Goal: Task Accomplishment & Management: Complete application form

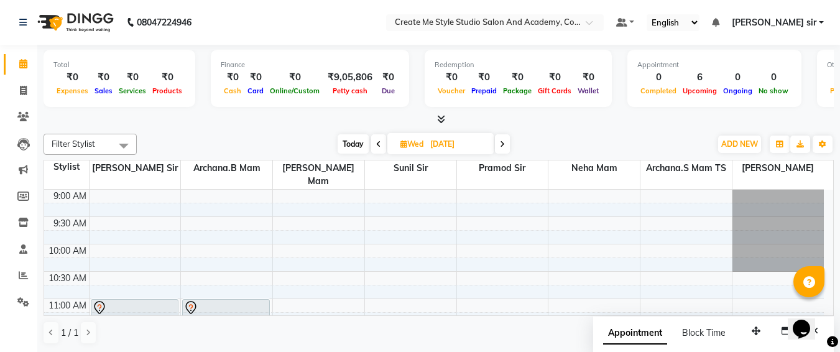
scroll to position [83, 0]
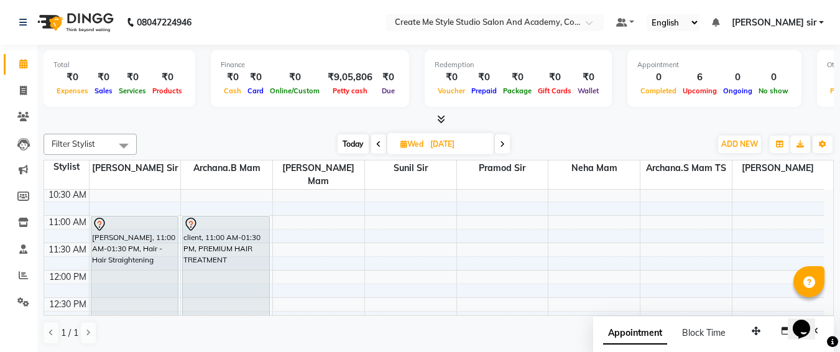
click at [488, 140] on input "[DATE]" at bounding box center [458, 144] width 62 height 19
select select "11"
select select "2025"
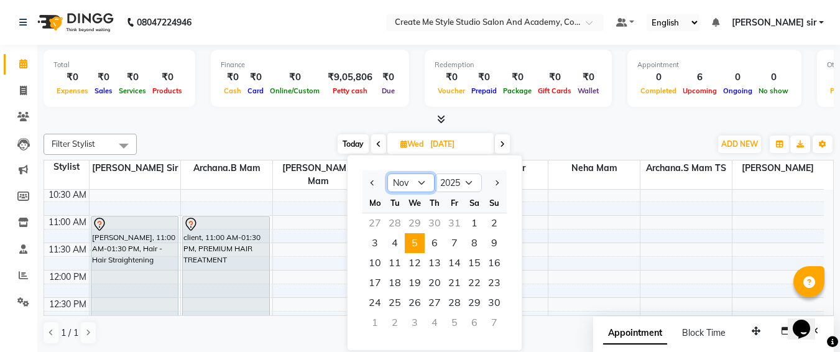
click at [420, 177] on select "Jan Feb Mar Apr May Jun [DATE] Aug Sep Oct Nov Dec" at bounding box center [410, 183] width 47 height 19
select select "10"
click at [387, 174] on select "Jan Feb Mar Apr May Jun [DATE] Aug Sep Oct Nov Dec" at bounding box center [410, 183] width 47 height 19
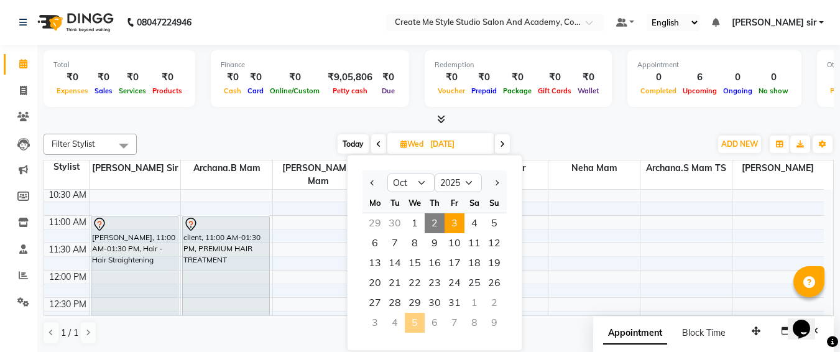
click at [458, 223] on span "3" at bounding box center [455, 223] width 20 height 20
type input "03-10-2025"
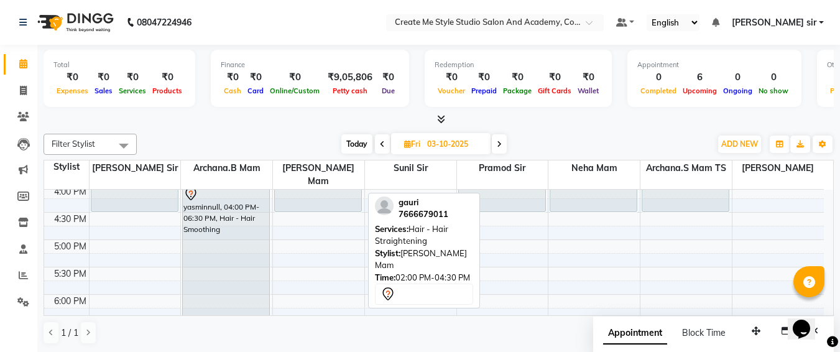
scroll to position [348, 0]
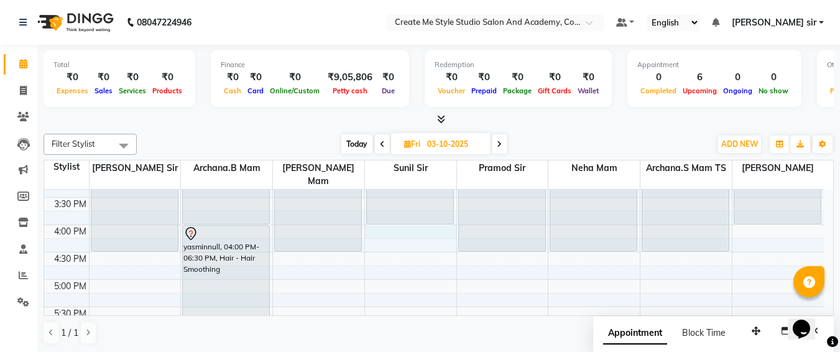
click at [407, 215] on div "9:00 AM 9:30 AM 10:00 AM 10:30 AM 11:00 AM 11:30 AM 12:00 PM 12:30 PM 1:00 PM 1…" at bounding box center [434, 197] width 780 height 711
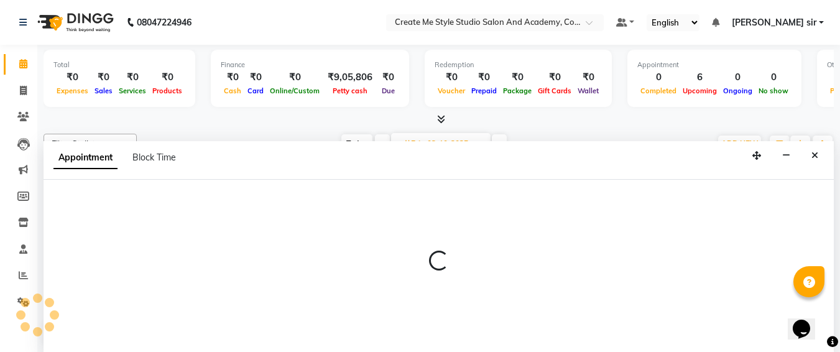
select select "79115"
select select "tentative"
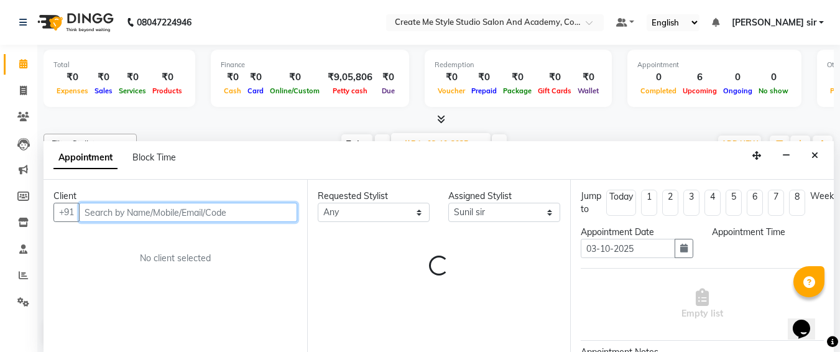
select select "960"
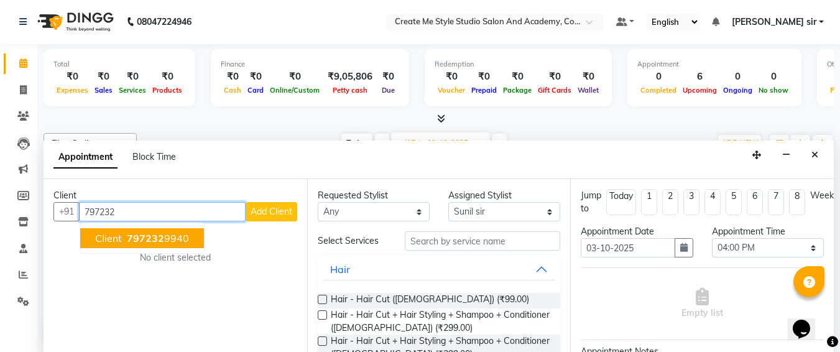
click at [149, 235] on span "797232" at bounding box center [145, 238] width 37 height 12
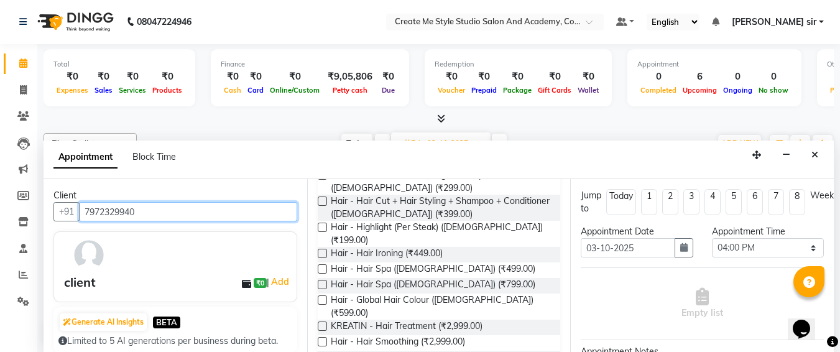
scroll to position [141, 0]
type input "7972329940"
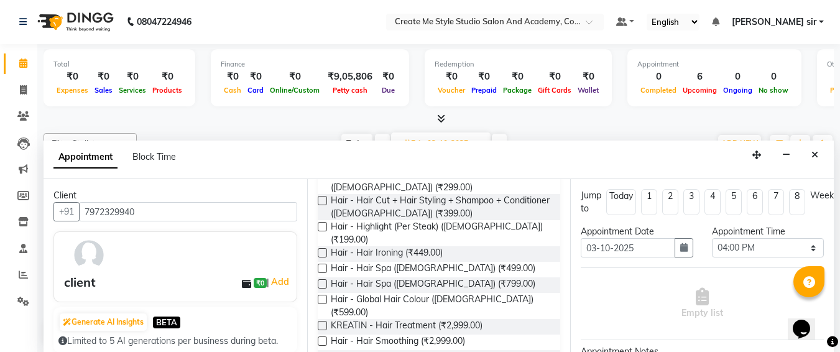
click at [325, 336] on label at bounding box center [322, 340] width 9 height 9
click at [325, 338] on input "checkbox" at bounding box center [322, 342] width 8 height 8
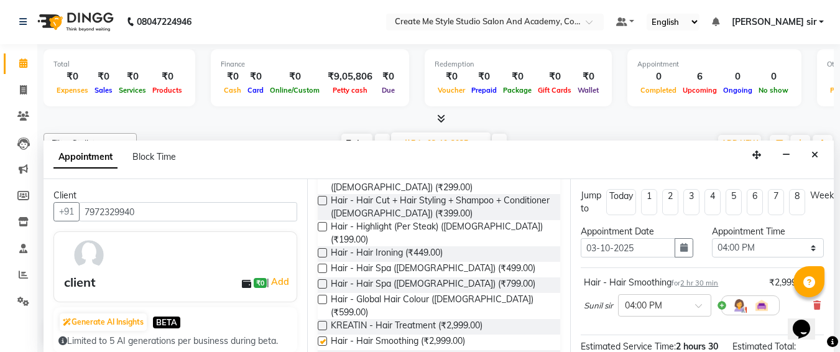
checkbox input "false"
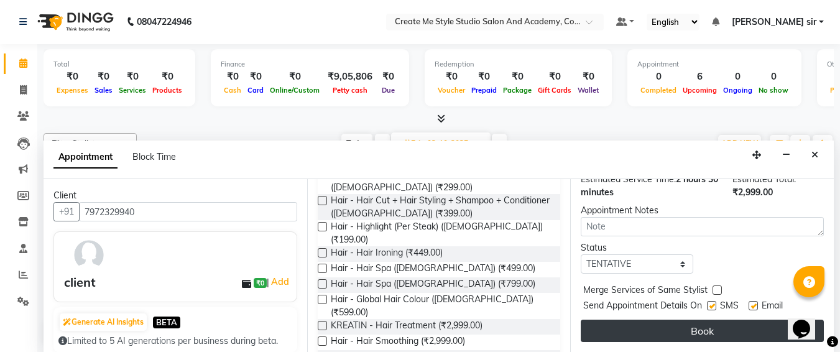
click at [675, 322] on button "Book" at bounding box center [702, 331] width 243 height 22
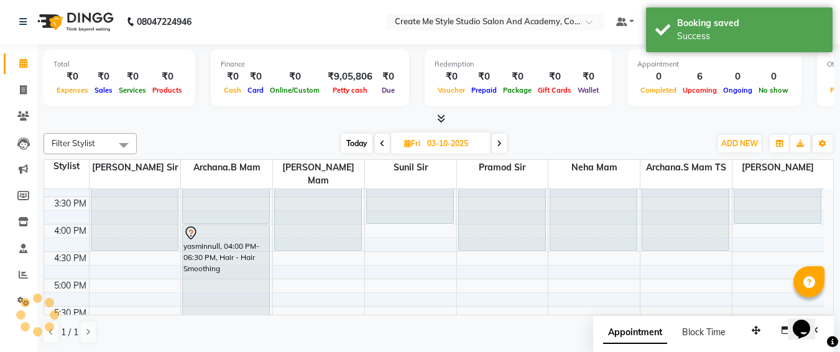
scroll to position [0, 0]
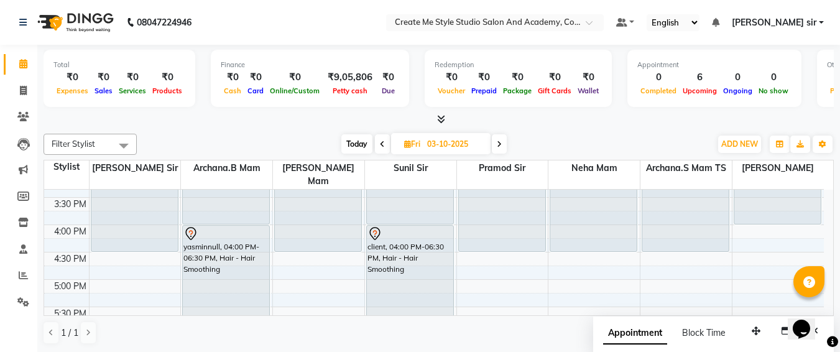
click at [483, 142] on input "03-10-2025" at bounding box center [454, 144] width 62 height 19
select select "10"
select select "2025"
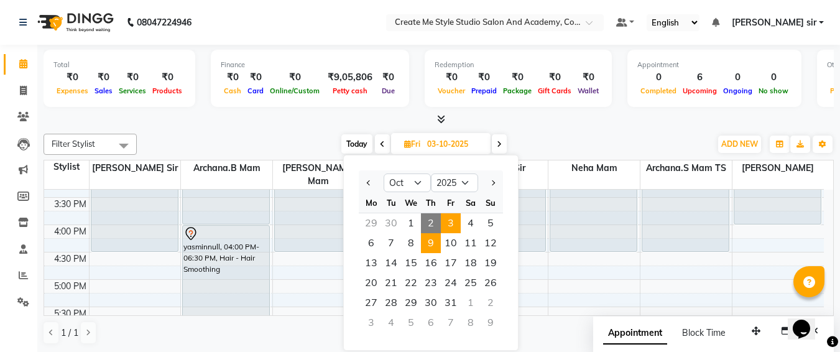
click at [429, 244] on span "9" at bounding box center [431, 243] width 20 height 20
type input "[DATE]"
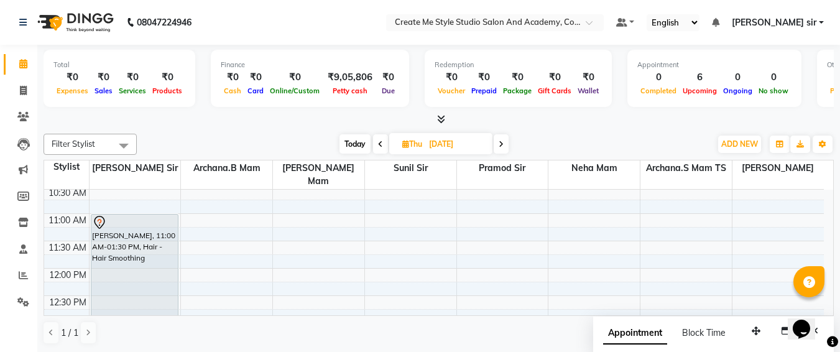
scroll to position [85, 0]
click at [23, 279] on icon at bounding box center [23, 275] width 9 height 9
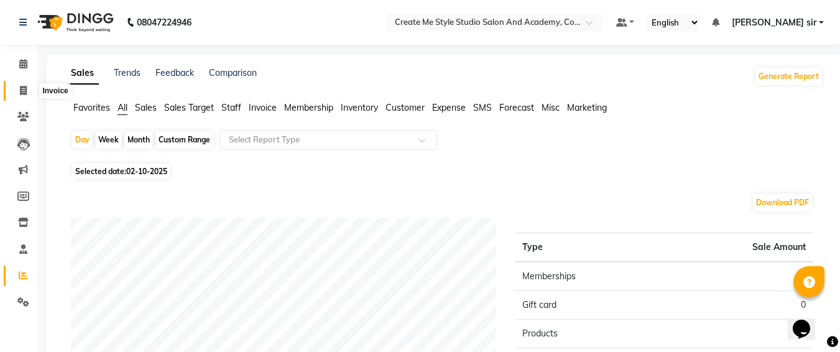
click at [19, 86] on span at bounding box center [23, 91] width 22 height 14
select select "8253"
select select "service"
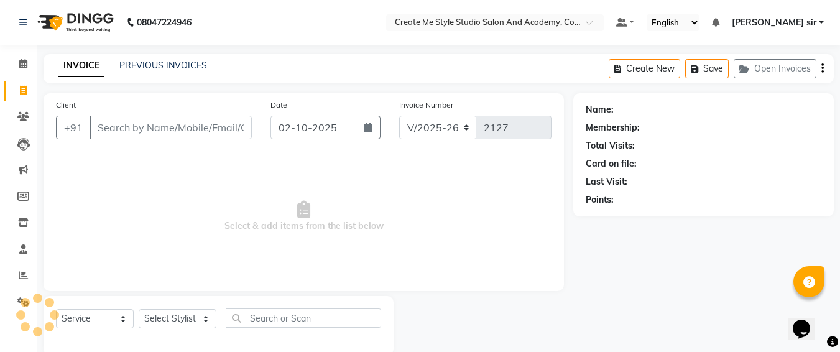
scroll to position [22, 0]
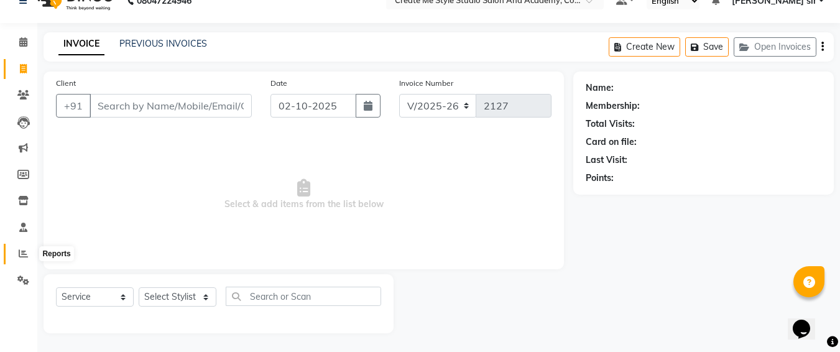
click at [22, 255] on icon at bounding box center [23, 253] width 9 height 9
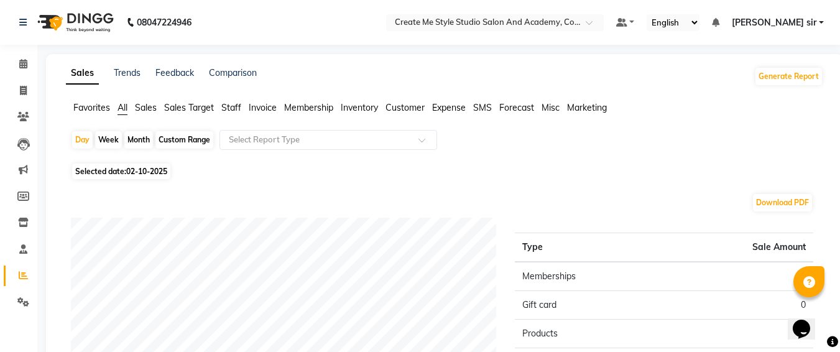
click at [183, 142] on div "Custom Range" at bounding box center [184, 139] width 58 height 17
select select "10"
select select "2025"
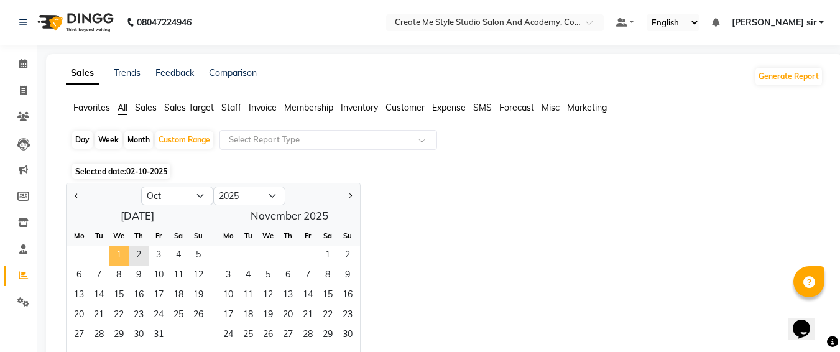
click at [112, 254] on span "1" at bounding box center [119, 256] width 20 height 20
click at [192, 201] on select "Jan Feb Mar Apr May Jun [DATE] Aug Sep Oct Nov Dec" at bounding box center [177, 196] width 72 height 19
select select "9"
click at [141, 187] on select "Jan Feb Mar Apr May Jun [DATE] Aug Sep Oct Nov Dec" at bounding box center [177, 196] width 72 height 19
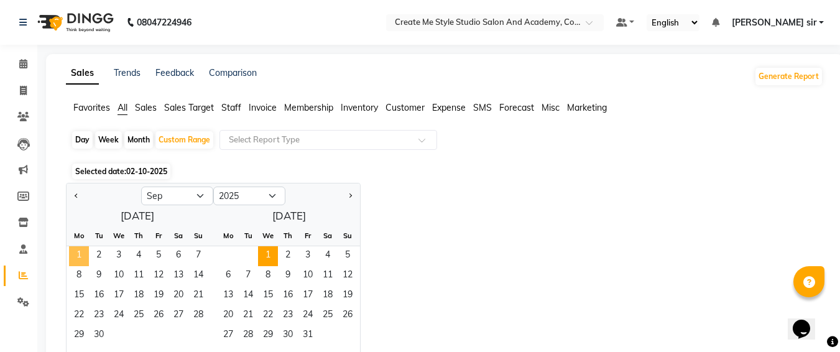
click at [69, 263] on span "1" at bounding box center [79, 256] width 20 height 20
click at [96, 335] on span "30" at bounding box center [99, 336] width 20 height 20
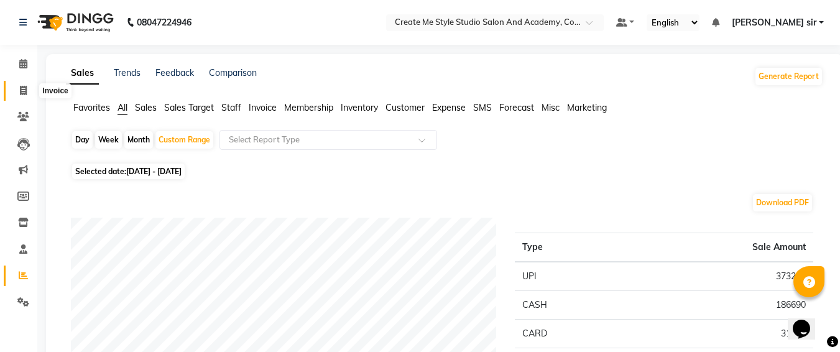
click at [18, 90] on span at bounding box center [23, 91] width 22 height 14
select select "service"
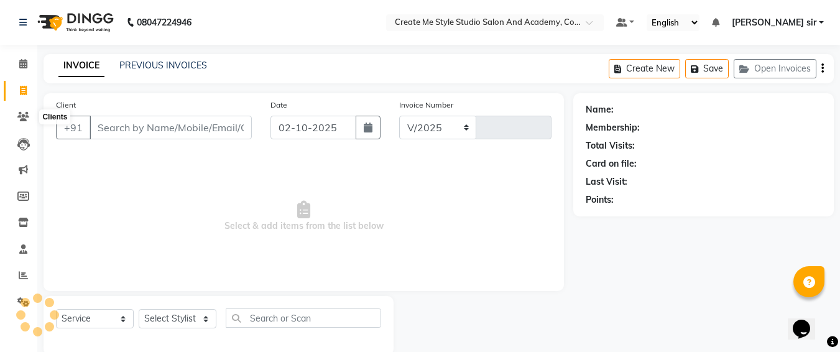
scroll to position [22, 0]
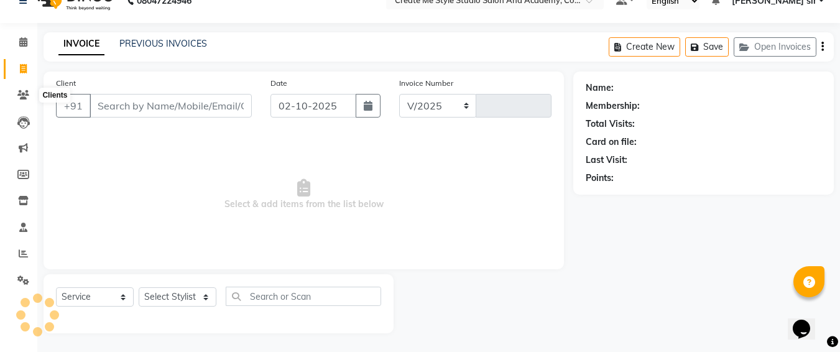
select select "8253"
type input "2127"
click at [0, 118] on li "Leads" at bounding box center [18, 122] width 37 height 27
click at [27, 42] on icon at bounding box center [23, 41] width 8 height 9
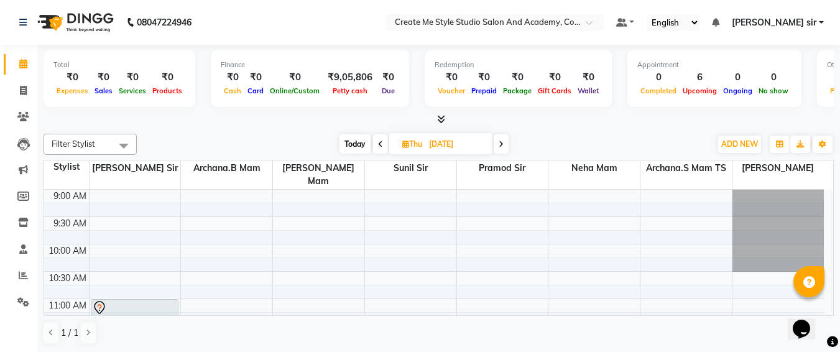
click at [27, 42] on nav "08047224946 Select Location × Create Me Style Studio Salon And Academy, Cotton …" at bounding box center [420, 22] width 840 height 45
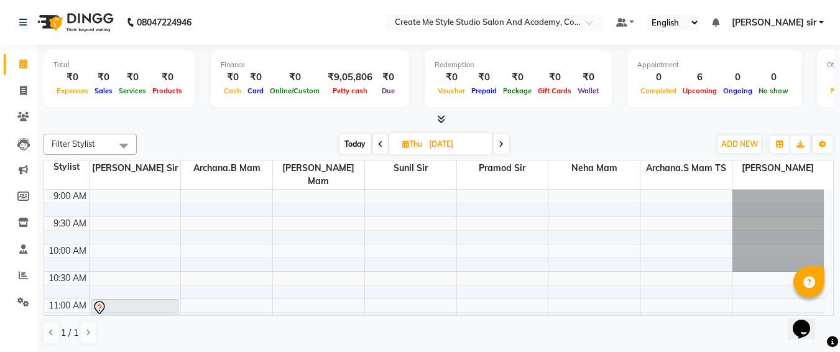
click at [27, 42] on nav "08047224946 Select Location × Create Me Style Studio Salon And Academy, Cotton …" at bounding box center [420, 22] width 840 height 45
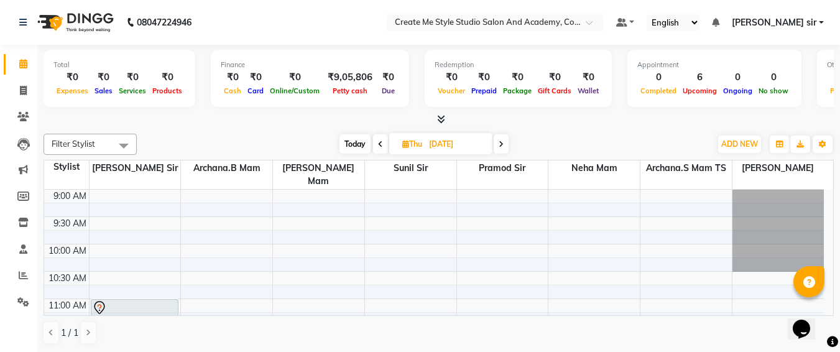
click at [27, 42] on nav "08047224946 Select Location × Create Me Style Studio Salon And Academy, Cotton …" at bounding box center [420, 22] width 840 height 45
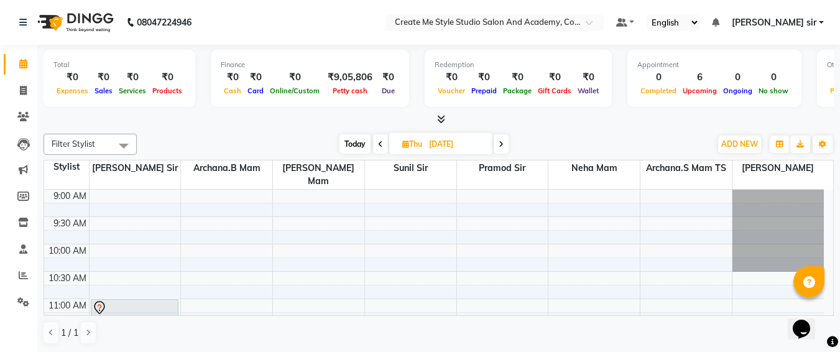
click at [27, 42] on nav "08047224946 Select Location × Create Me Style Studio Salon And Academy, Cotton …" at bounding box center [420, 22] width 840 height 45
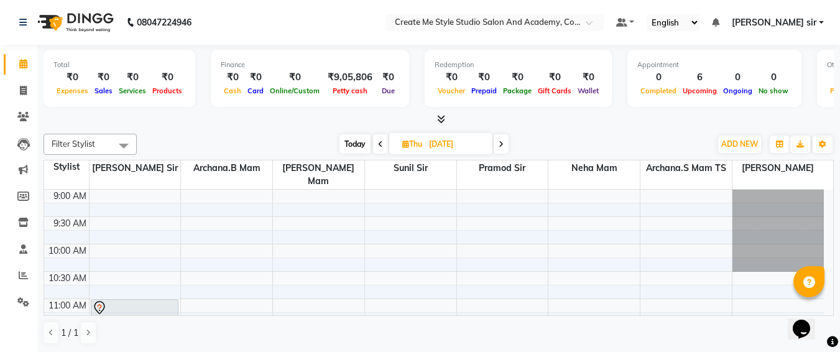
click at [27, 42] on nav "08047224946 Select Location × Create Me Style Studio Salon And Academy, Cotton …" at bounding box center [420, 22] width 840 height 45
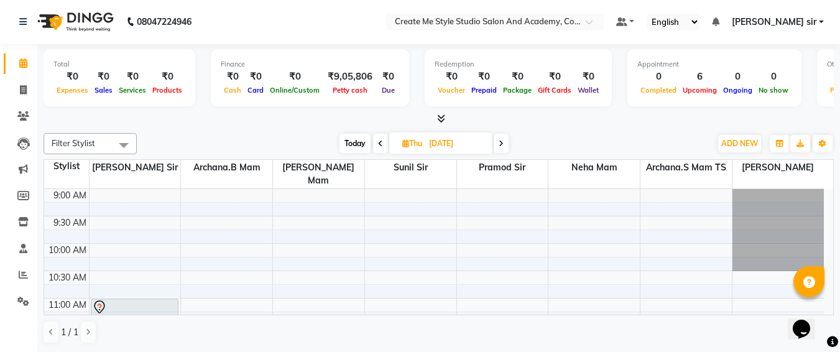
click at [486, 146] on input "[DATE]" at bounding box center [456, 143] width 62 height 19
select select "10"
select select "2025"
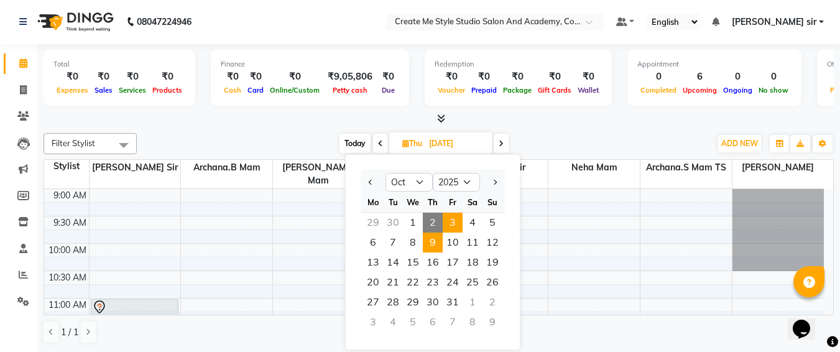
click at [452, 218] on span "3" at bounding box center [453, 223] width 20 height 20
type input "03-10-2025"
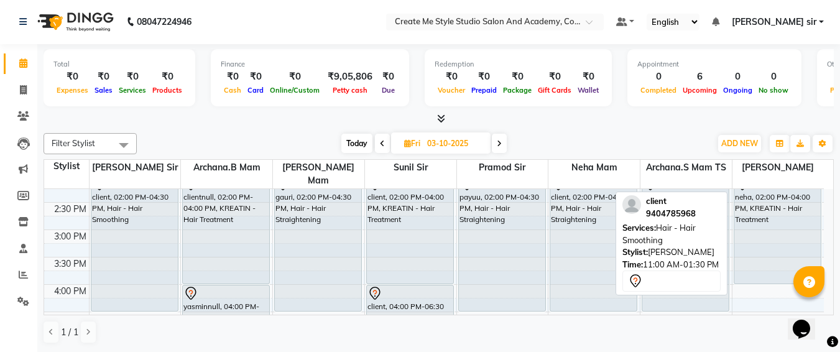
scroll to position [292, 0]
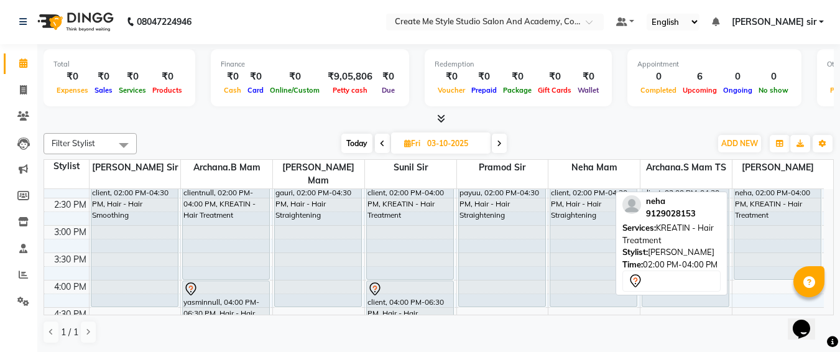
click at [762, 235] on div "neha, 02:00 PM-04:00 PM, KREATIN - Hair Treatment" at bounding box center [777, 226] width 87 height 108
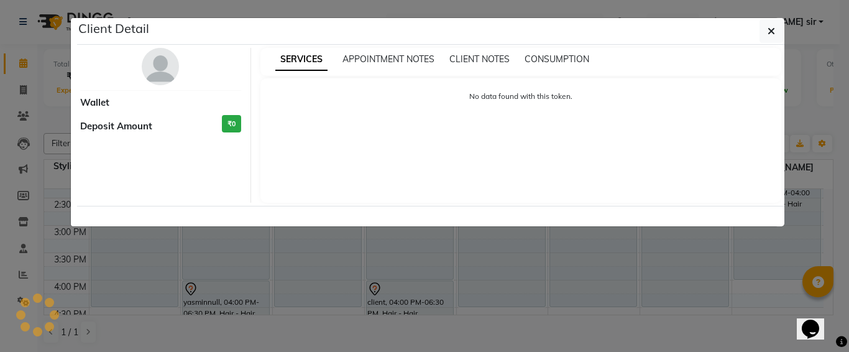
select select "7"
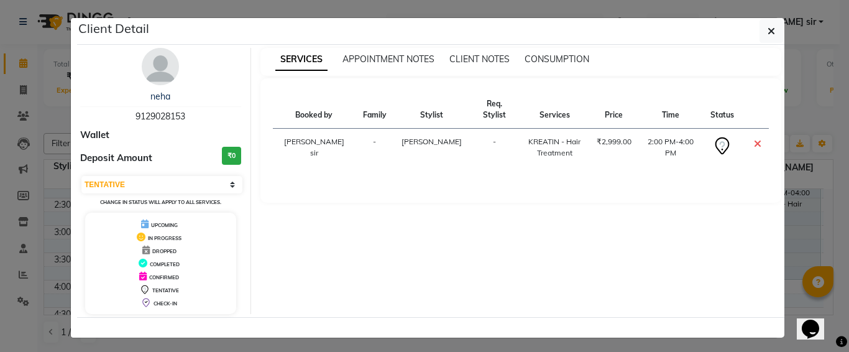
click at [762, 235] on div "SERVICES APPOINTMENT NOTES CLIENT NOTES CONSUMPTION Booked by Family Stylist Re…" at bounding box center [521, 181] width 540 height 266
click at [768, 35] on icon "button" at bounding box center [771, 31] width 7 height 10
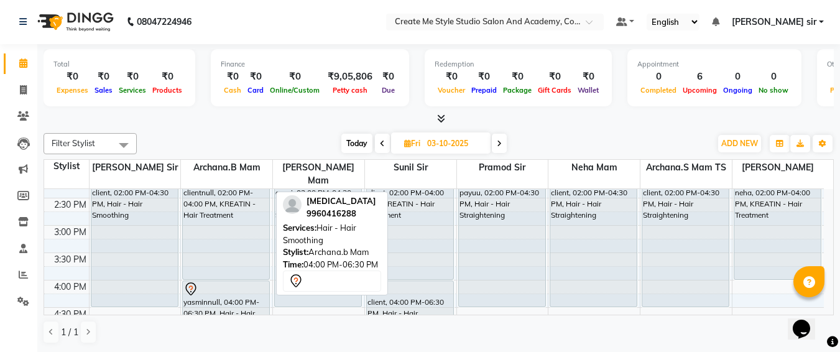
click at [231, 299] on div "yasminnull, 04:00 PM-06:30 PM, Hair - Hair Smoothing" at bounding box center [226, 348] width 86 height 135
select select "7"
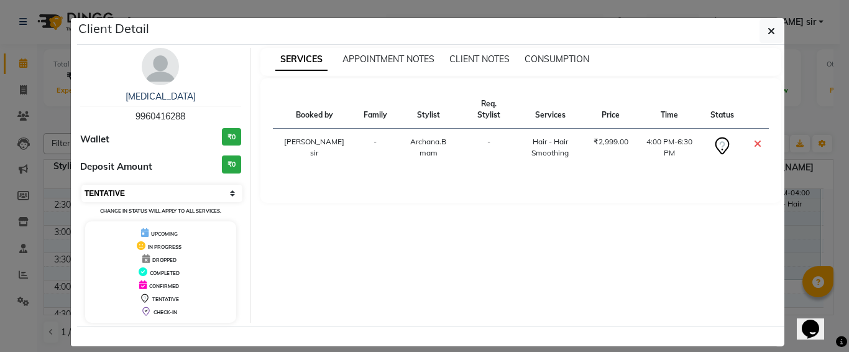
click at [201, 200] on select "Select CONFIRMED TENTATIVE" at bounding box center [161, 193] width 161 height 17
click at [768, 26] on icon "button" at bounding box center [771, 31] width 7 height 10
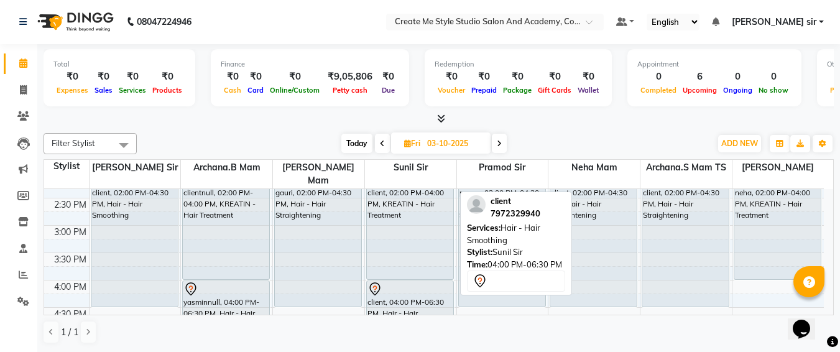
click at [392, 294] on div "client, 04:00 PM-06:30 PM, Hair - Hair Smoothing" at bounding box center [410, 348] width 86 height 135
select select "7"
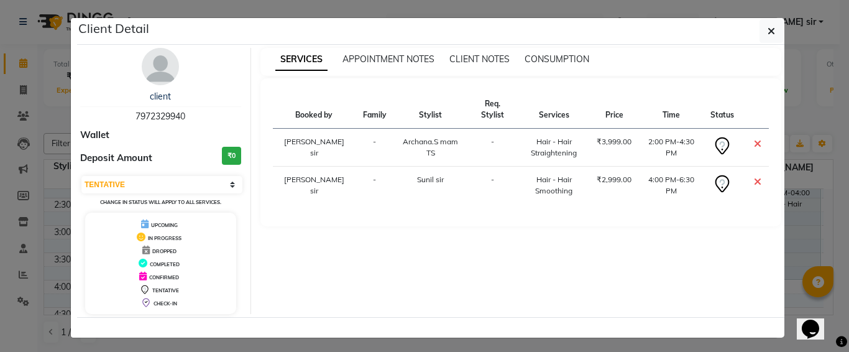
click at [754, 177] on icon at bounding box center [757, 182] width 7 height 10
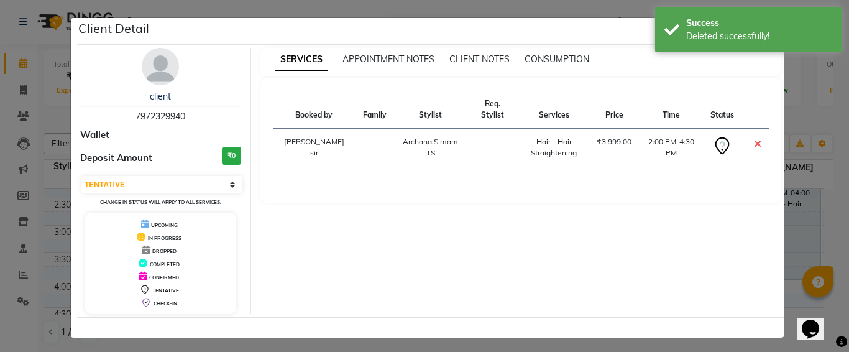
click at [800, 114] on ngb-modal-window "Client Detail client 7972329940 Wallet Deposit Amount ₹0 Select CONFIRMED TENTA…" at bounding box center [424, 176] width 849 height 352
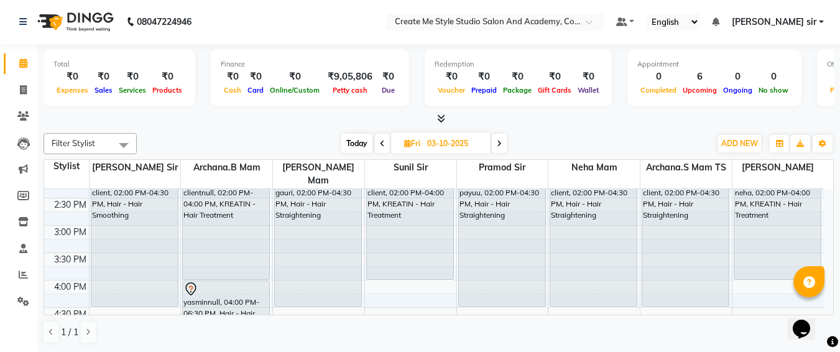
click at [484, 141] on input "03-10-2025" at bounding box center [454, 143] width 62 height 19
select select "10"
select select "2025"
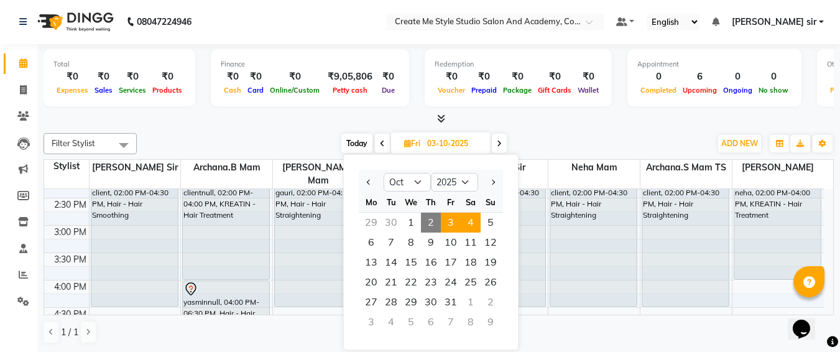
click at [468, 221] on span "4" at bounding box center [471, 223] width 20 height 20
type input "04-10-2025"
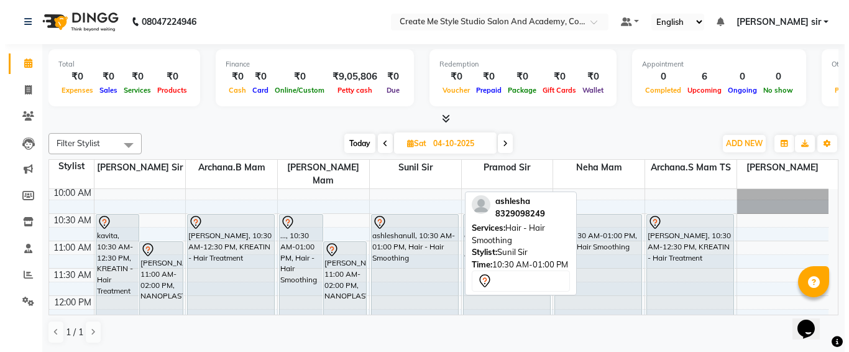
scroll to position [54, 0]
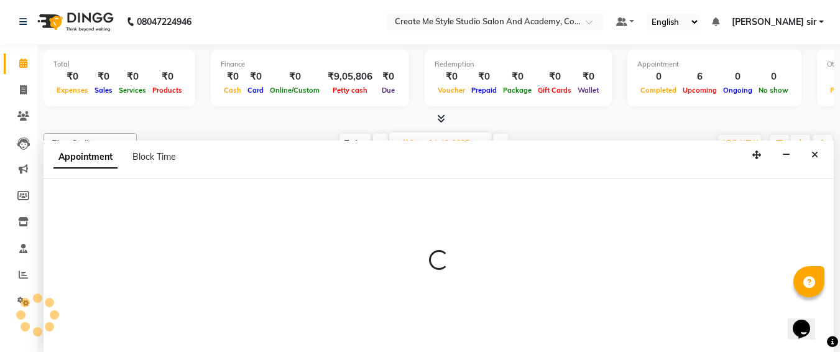
select select "85381"
select select "tentative"
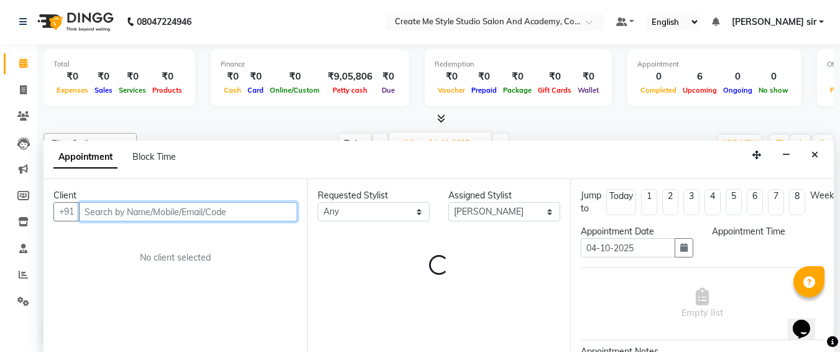
select select "630"
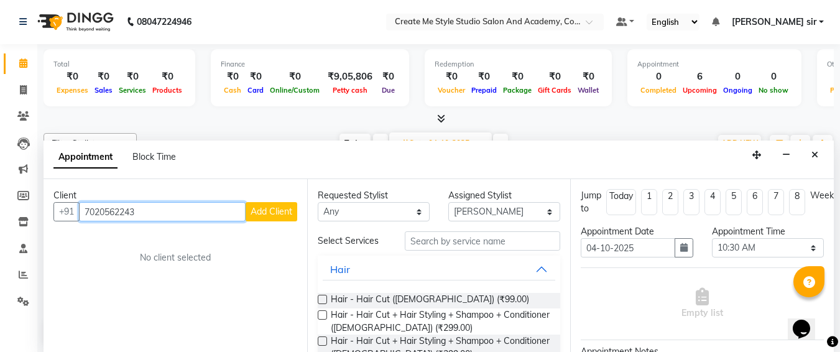
type input "7020562243"
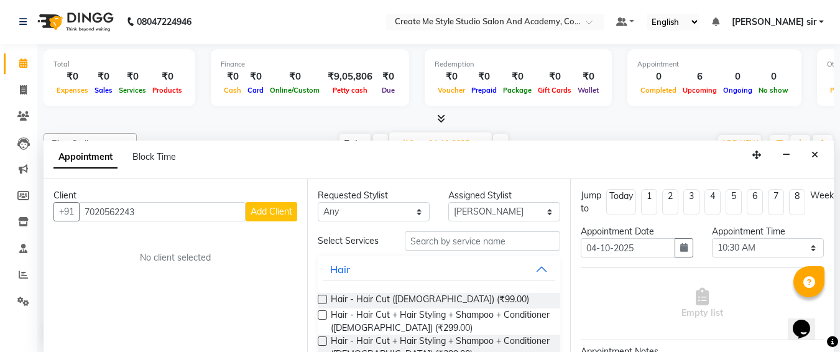
click at [270, 211] on span "Add Client" at bounding box center [272, 211] width 42 height 11
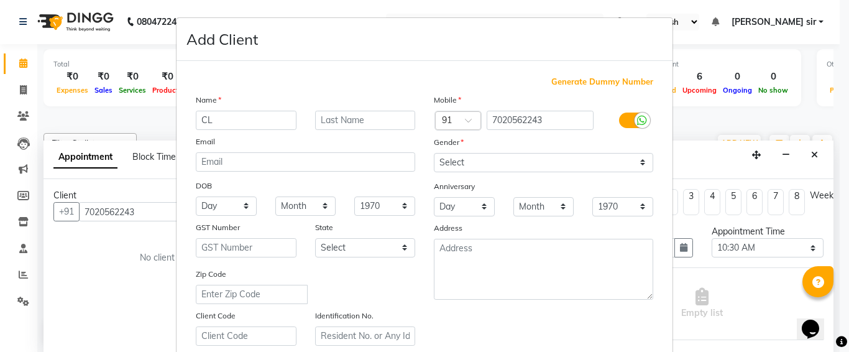
type input "C"
type input "client"
click at [479, 165] on select "Select [DEMOGRAPHIC_DATA] [DEMOGRAPHIC_DATA] Other Prefer Not To Say" at bounding box center [544, 162] width 220 height 19
select select "[DEMOGRAPHIC_DATA]"
click at [434, 153] on select "Select [DEMOGRAPHIC_DATA] [DEMOGRAPHIC_DATA] Other Prefer Not To Say" at bounding box center [544, 162] width 220 height 19
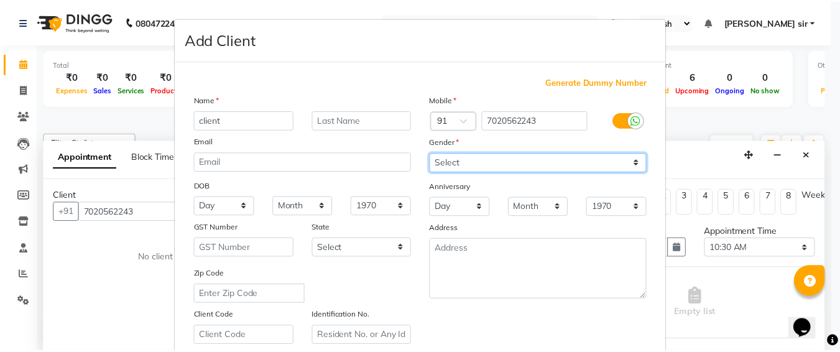
scroll to position [222, 0]
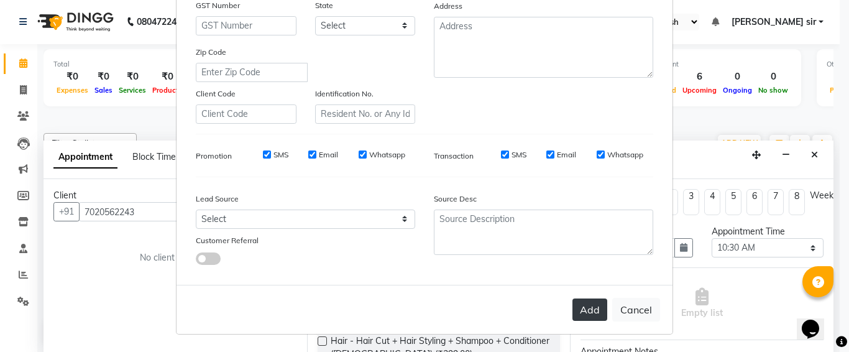
click at [581, 307] on button "Add" at bounding box center [590, 310] width 35 height 22
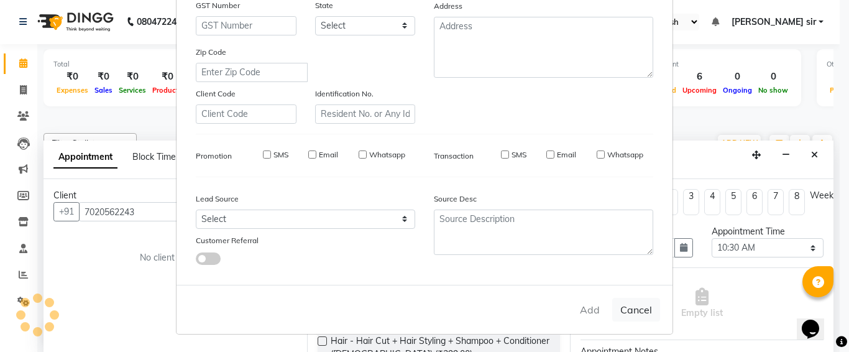
select select
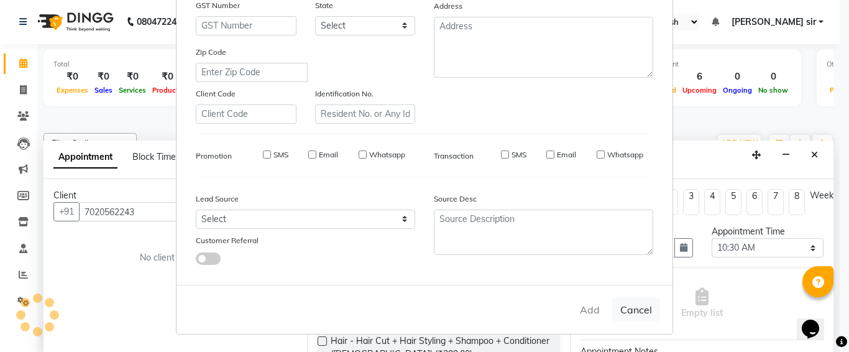
select select
checkbox input "false"
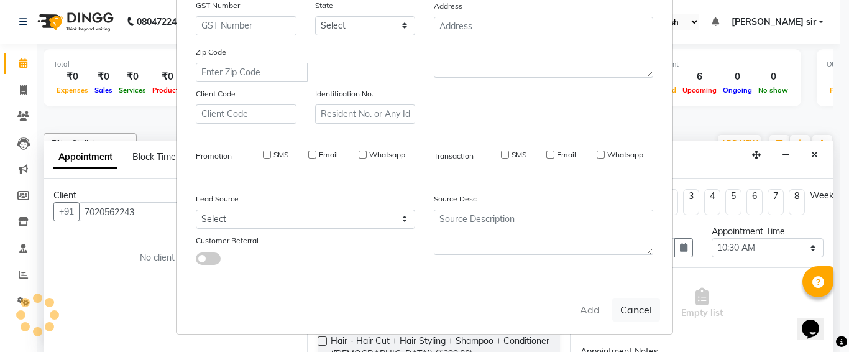
checkbox input "false"
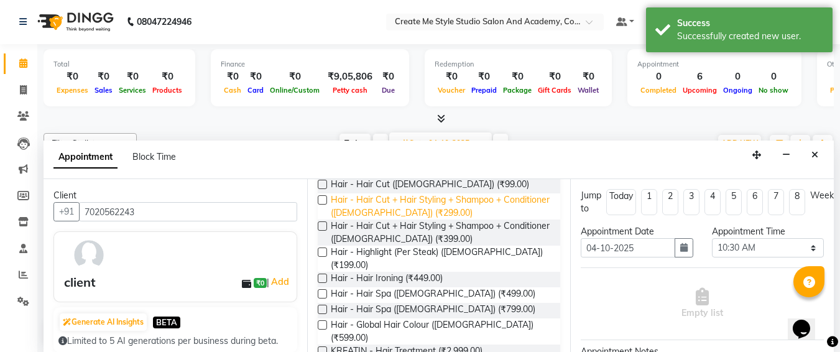
scroll to position [116, 0]
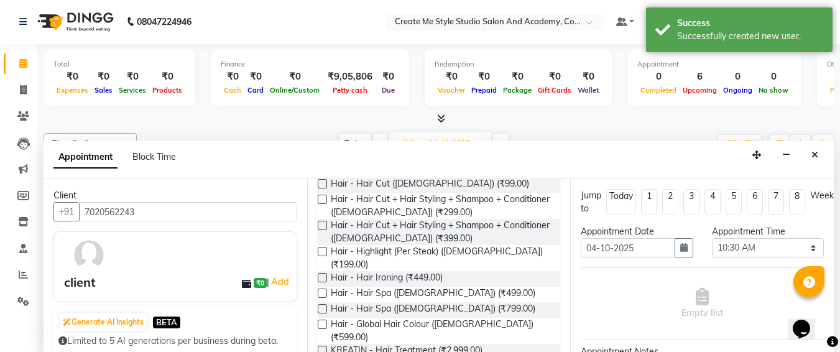
click at [325, 346] on label at bounding box center [322, 350] width 9 height 9
click at [325, 348] on input "checkbox" at bounding box center [322, 352] width 8 height 8
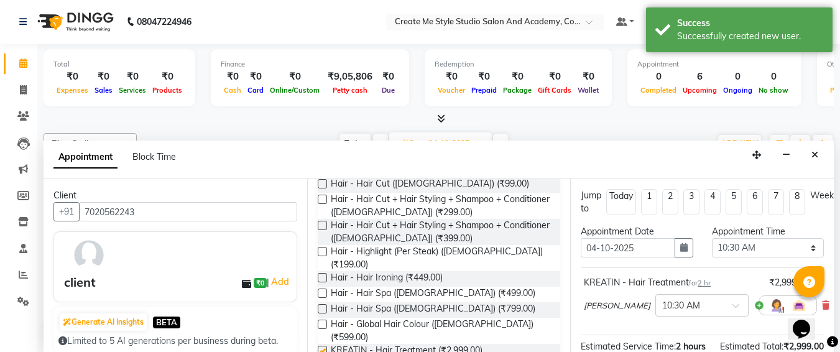
checkbox input "false"
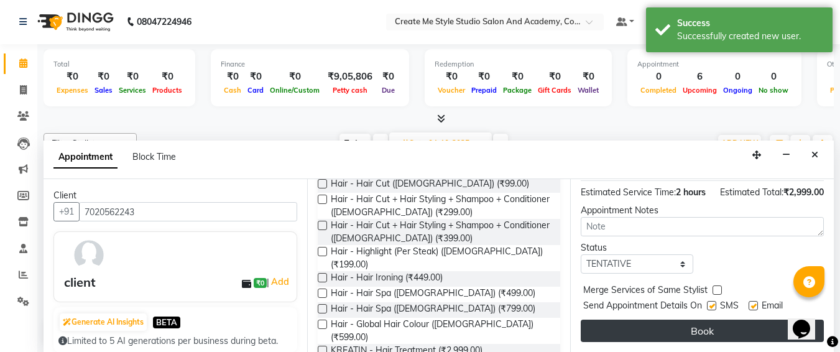
click at [684, 320] on button "Book" at bounding box center [702, 331] width 243 height 22
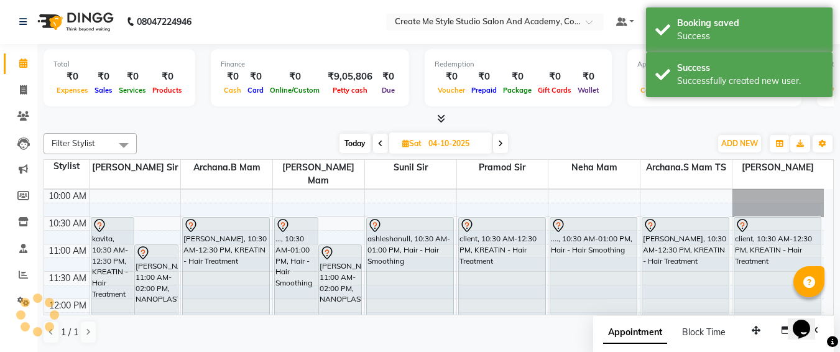
scroll to position [0, 0]
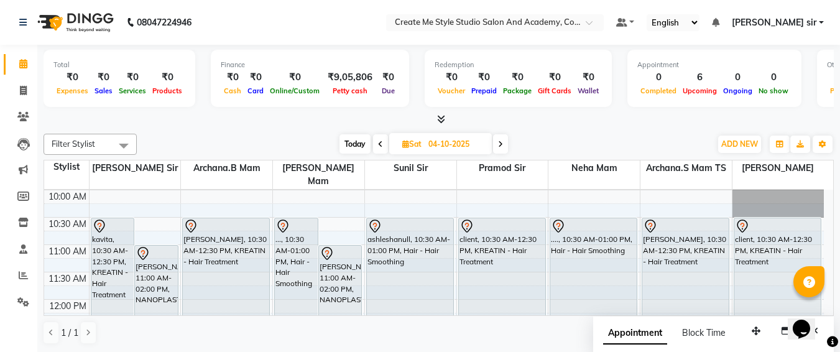
click at [475, 140] on input "04-10-2025" at bounding box center [456, 144] width 62 height 19
select select "10"
select select "2025"
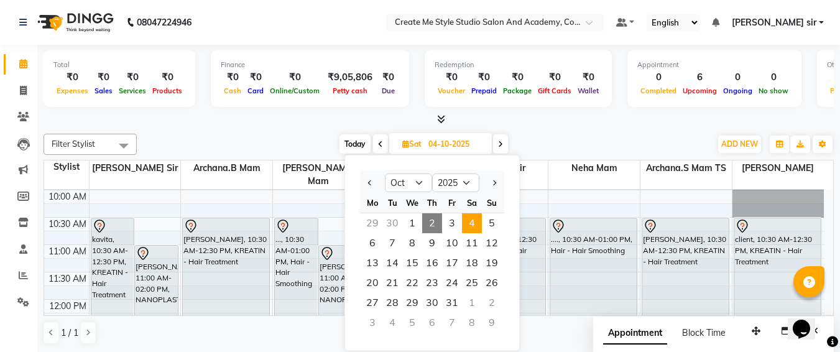
click at [433, 221] on span "2" at bounding box center [432, 223] width 20 height 20
type input "02-10-2025"
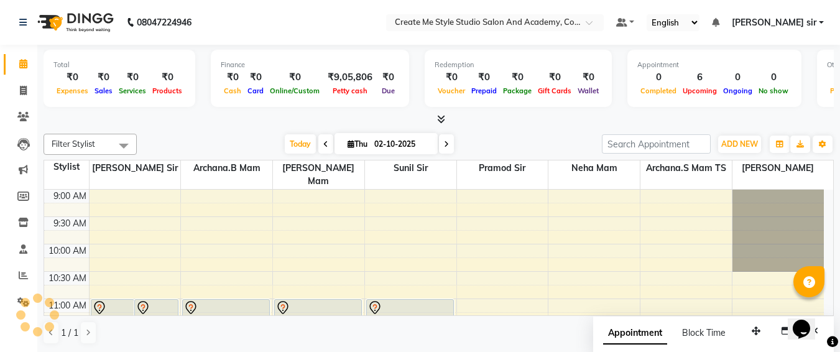
scroll to position [329, 0]
